Goal: Task Accomplishment & Management: Use online tool/utility

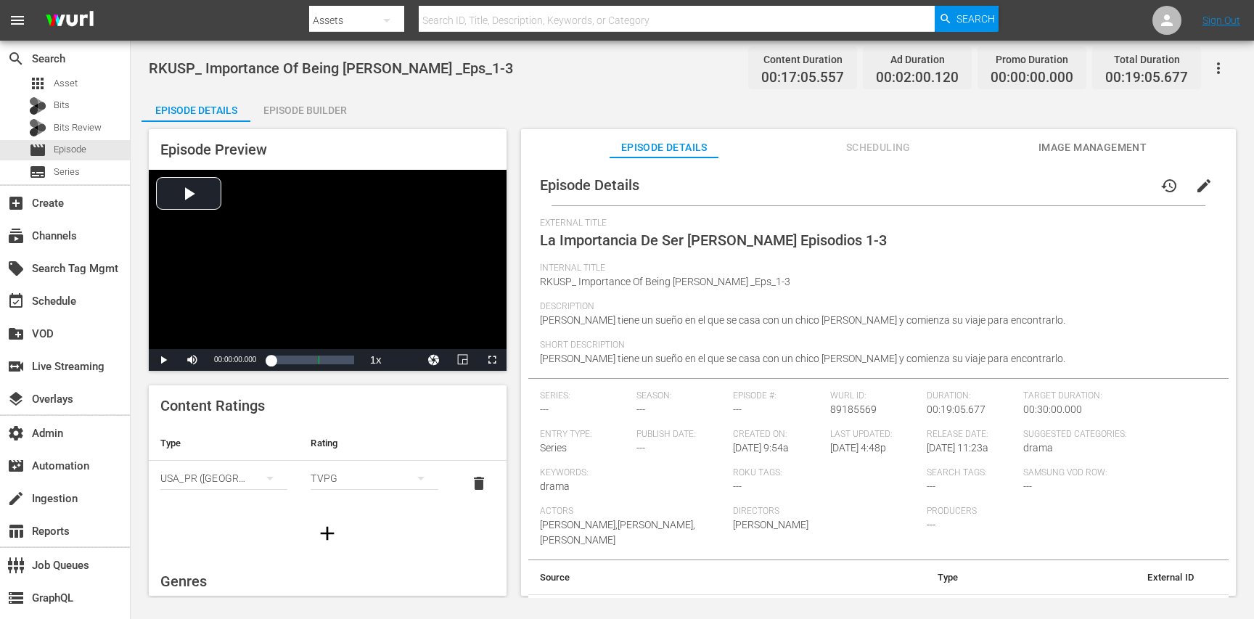
click at [840, 136] on button "Scheduling" at bounding box center [878, 143] width 109 height 29
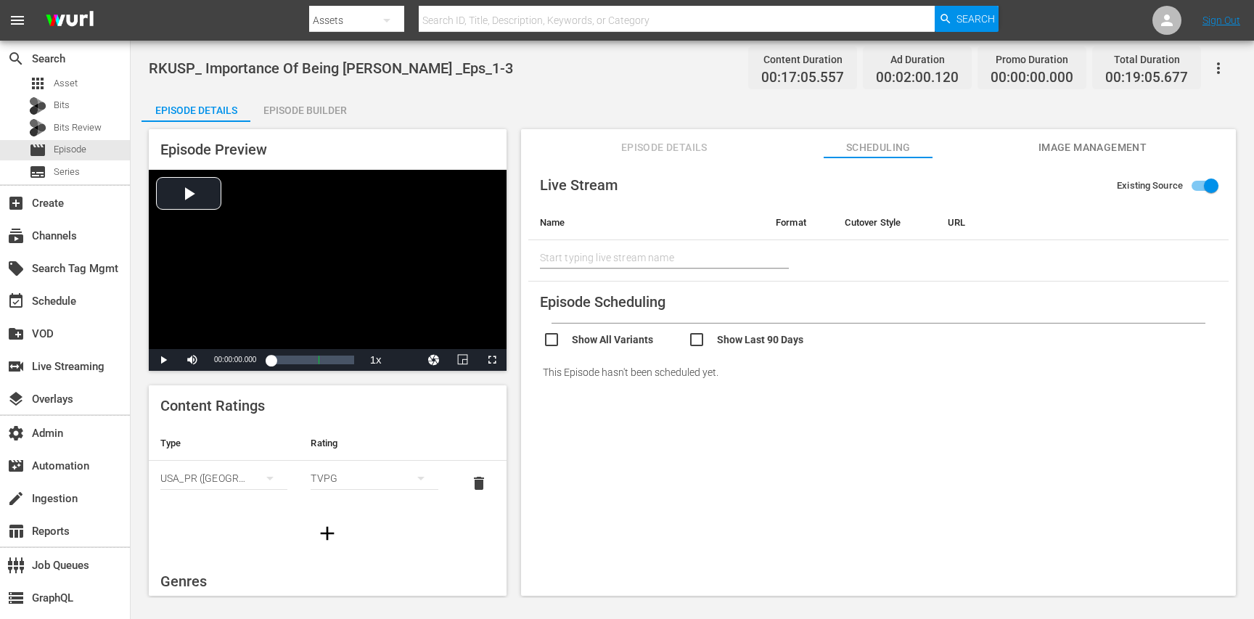
click at [729, 335] on input "checkbox" at bounding box center [760, 341] width 145 height 21
checkbox input "true"
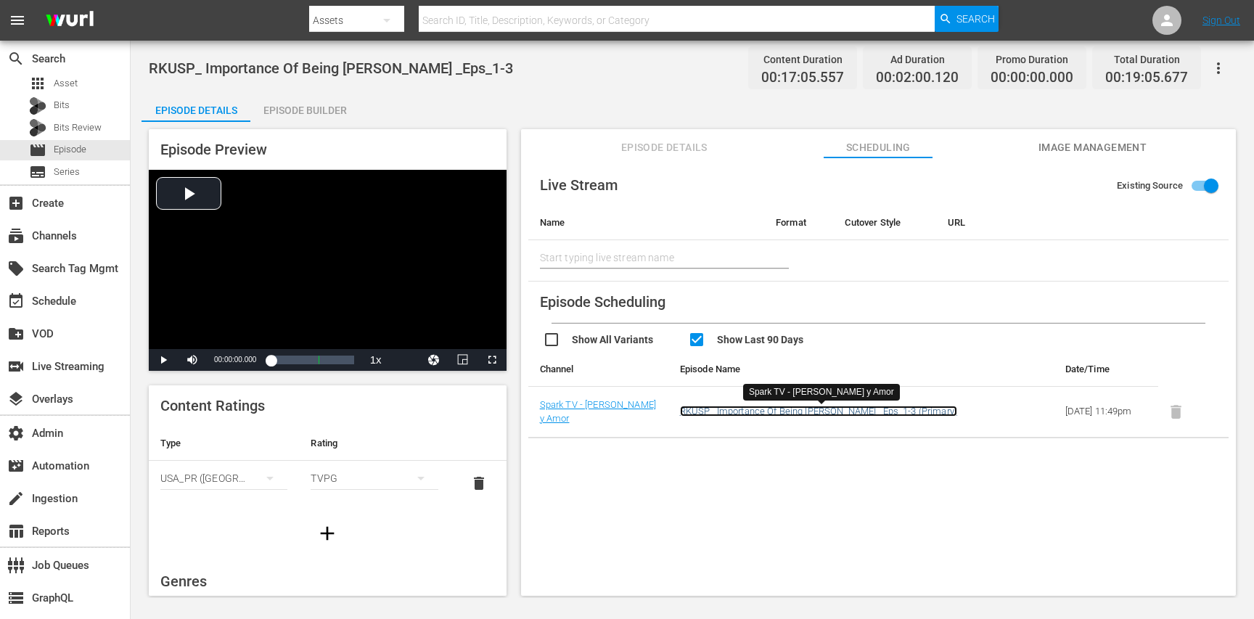
click at [748, 414] on link "RKUSP_ Importance Of Being Mike _Eps_1-3 (Primary)" at bounding box center [818, 411] width 277 height 11
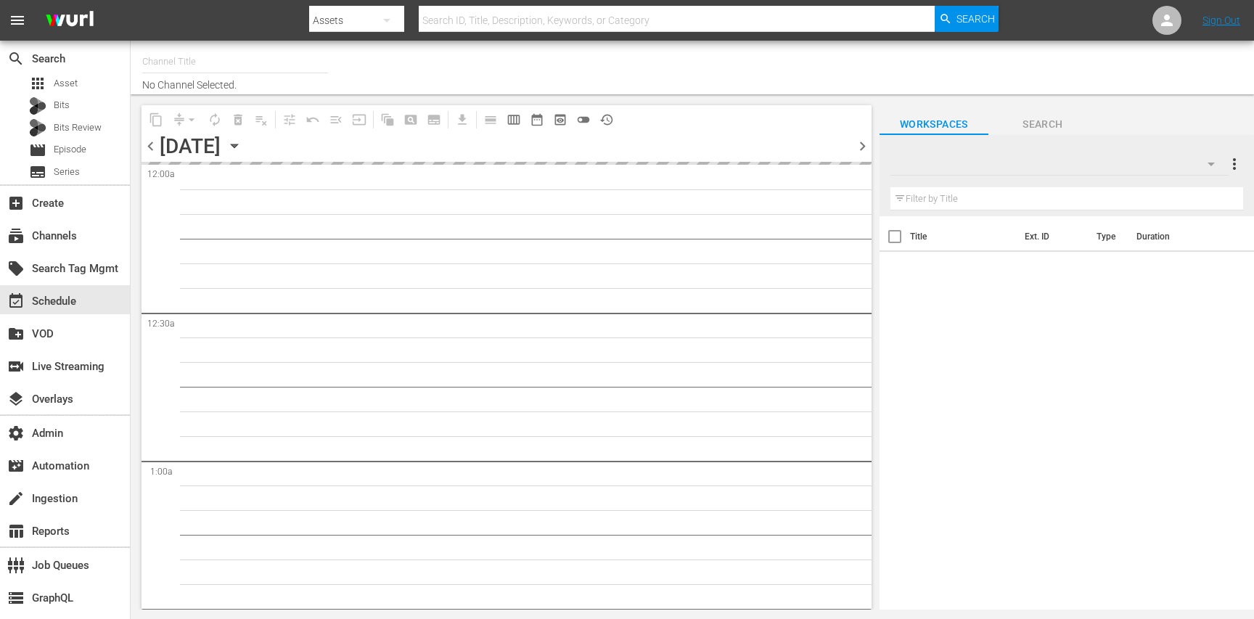
type input "ROKU-US,VIDAA-US - Spanish - Spark TV - Luz y Amor (1148)"
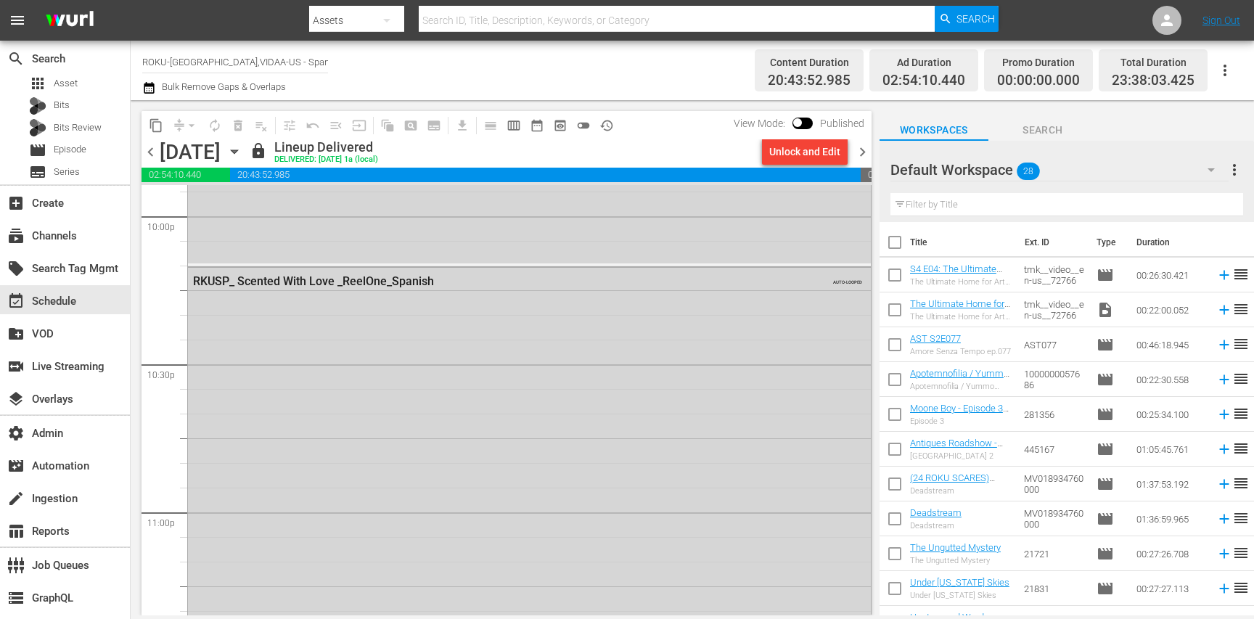
scroll to position [6715, 0]
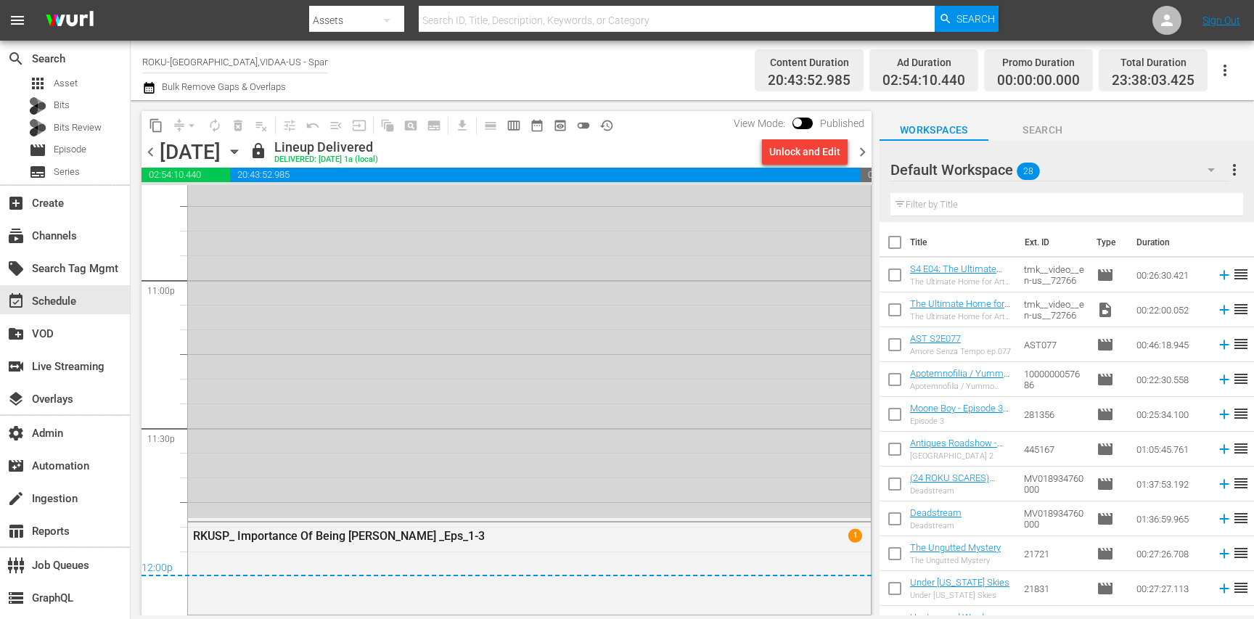
click at [861, 155] on span "chevron_right" at bounding box center [862, 152] width 18 height 18
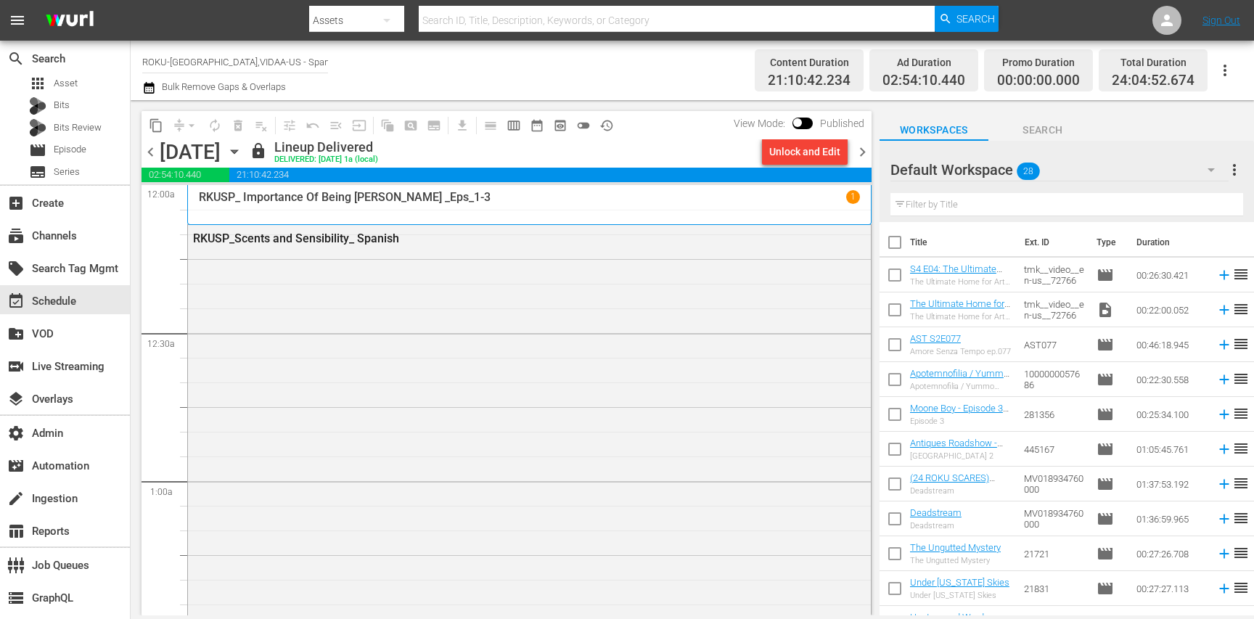
click at [377, 221] on div "RKUSP_ Importance Of Being Mike _Eps_1-3 1" at bounding box center [529, 205] width 684 height 40
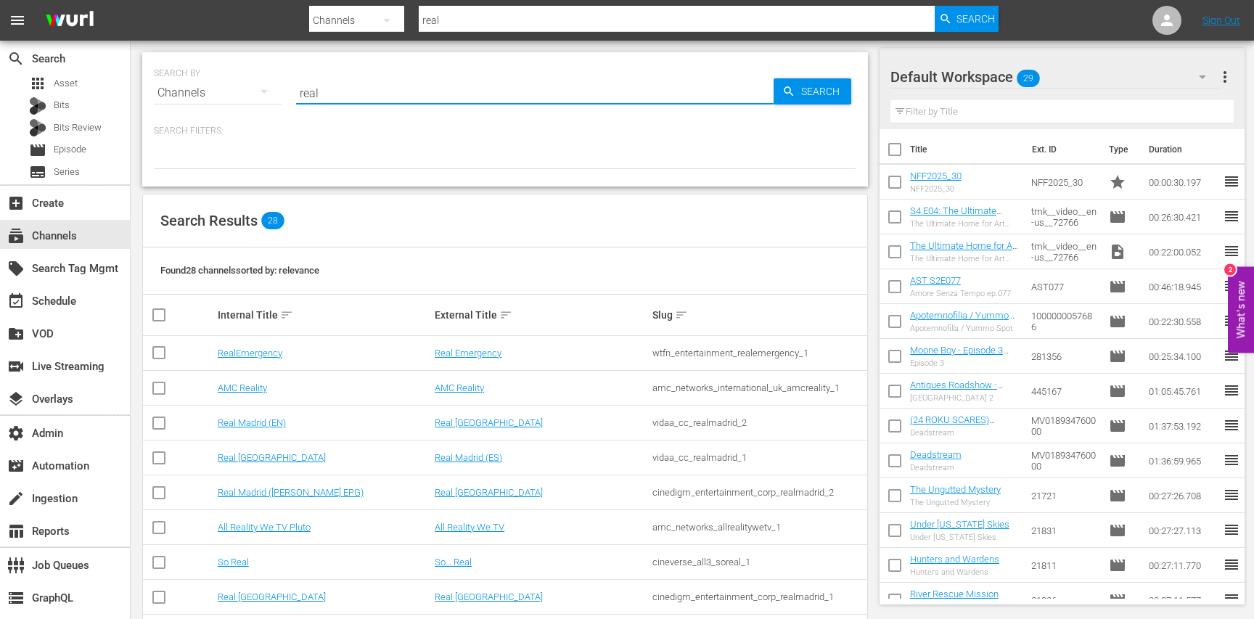
scroll to position [308, 0]
